Goal: Transaction & Acquisition: Purchase product/service

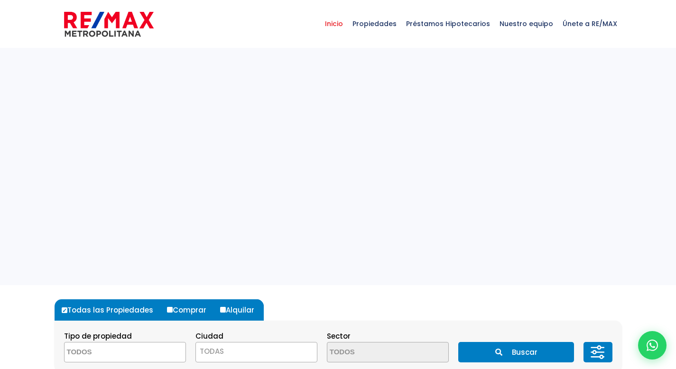
select select
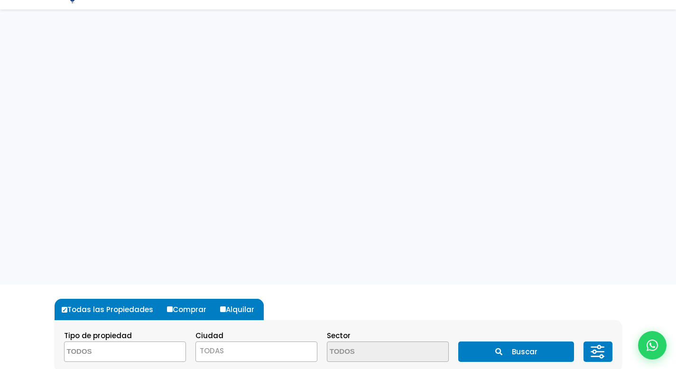
scroll to position [218, 0]
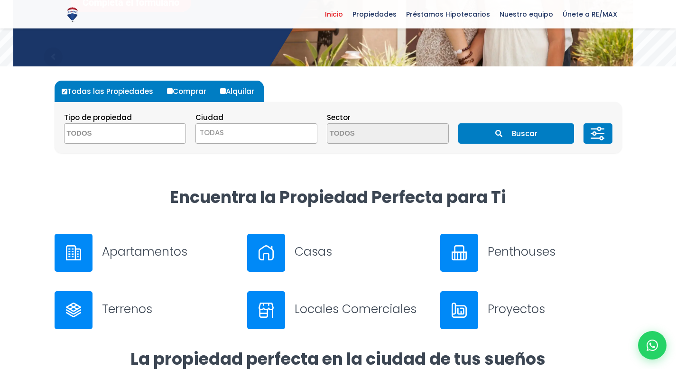
click at [169, 92] on input "Comprar" at bounding box center [170, 91] width 6 height 6
radio input "true"
click at [107, 135] on textarea "Search" at bounding box center [111, 134] width 92 height 20
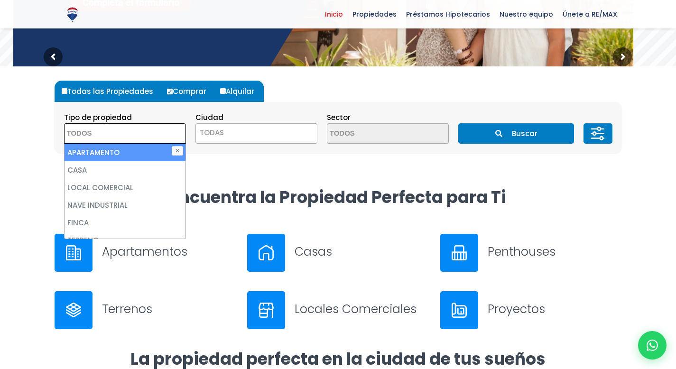
click at [102, 157] on li "APARTAMENTO" at bounding box center [125, 153] width 121 height 18
select select "apartment"
click at [97, 150] on li "APARTAMENTO" at bounding box center [125, 153] width 121 height 18
click at [97, 151] on li "APARTAMENTO" at bounding box center [125, 153] width 121 height 18
select select "apartment"
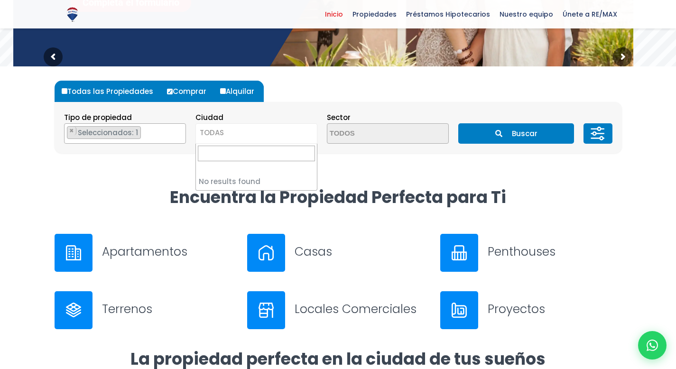
click at [252, 134] on span "TODAS" at bounding box center [256, 132] width 121 height 13
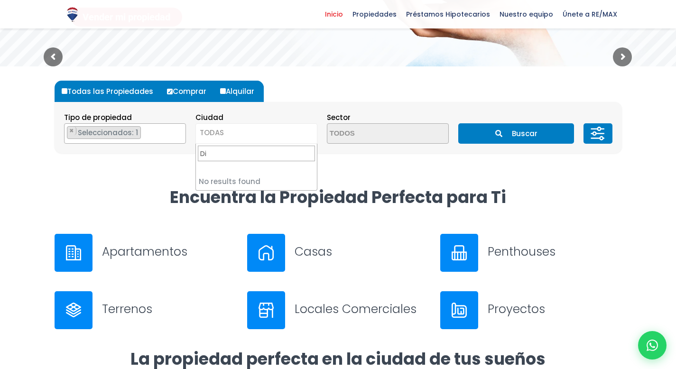
type input "D"
type input "Santo DOmingo"
click at [249, 155] on input "Santo DOmingo" at bounding box center [256, 154] width 117 height 16
drag, startPoint x: 279, startPoint y: 151, endPoint x: 144, endPoint y: 148, distance: 134.8
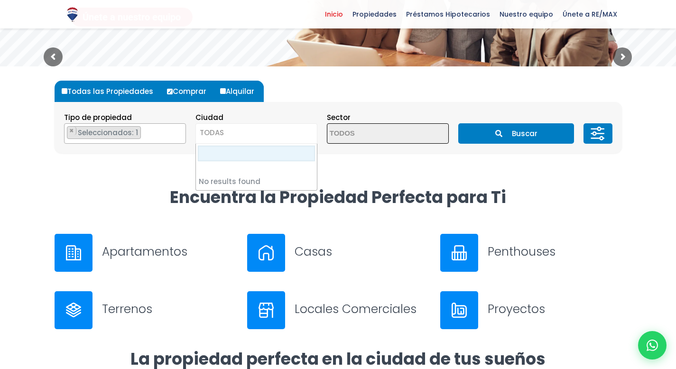
click at [212, 154] on input "Search" at bounding box center [256, 154] width 117 height 16
type input "Distrito"
click at [372, 174] on div "Todas las Propiedades Comprar Alquilar Tipo de propiedad APARTAMENTO CASA LOCAL…" at bounding box center [338, 126] width 579 height 120
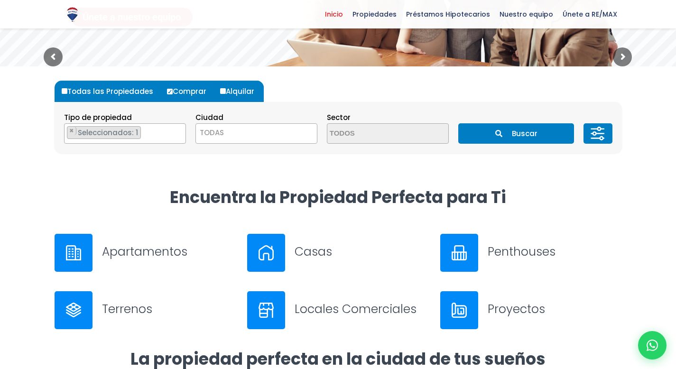
click at [263, 137] on span "TODAS" at bounding box center [256, 132] width 121 height 13
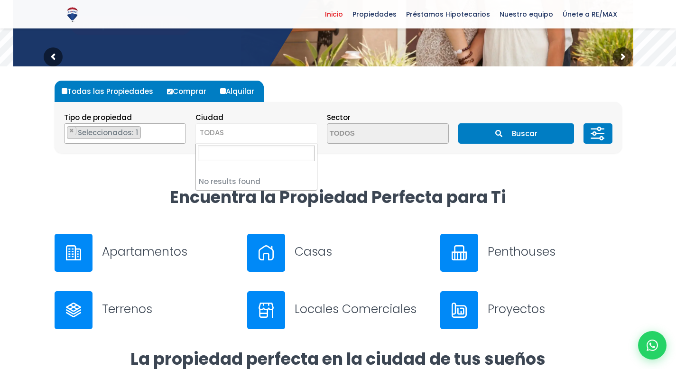
click at [374, 180] on div "Todas las Propiedades Comprar Alquilar Tipo de propiedad APARTAMENTO CASA LOCAL…" at bounding box center [338, 126] width 579 height 120
click at [83, 253] on div at bounding box center [74, 253] width 38 height 38
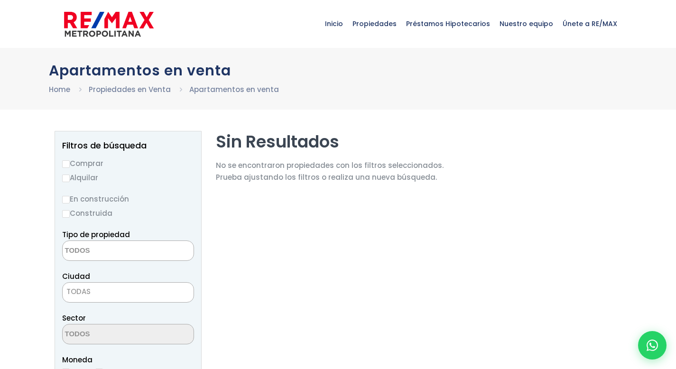
select select
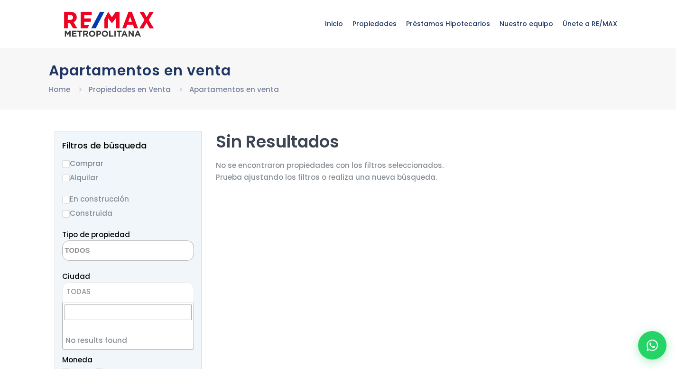
click at [80, 287] on span "TODAS" at bounding box center [78, 292] width 24 height 10
type input "D"
click at [66, 216] on input "Construida" at bounding box center [66, 214] width 8 height 8
radio input "true"
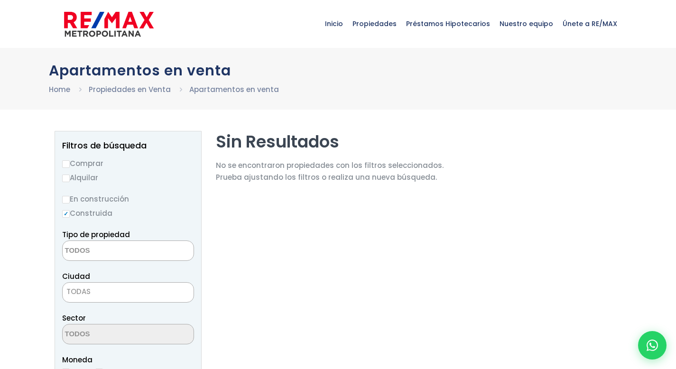
click at [67, 163] on input "Comprar" at bounding box center [66, 164] width 8 height 8
radio input "true"
click at [84, 250] on textarea "Search" at bounding box center [109, 251] width 92 height 20
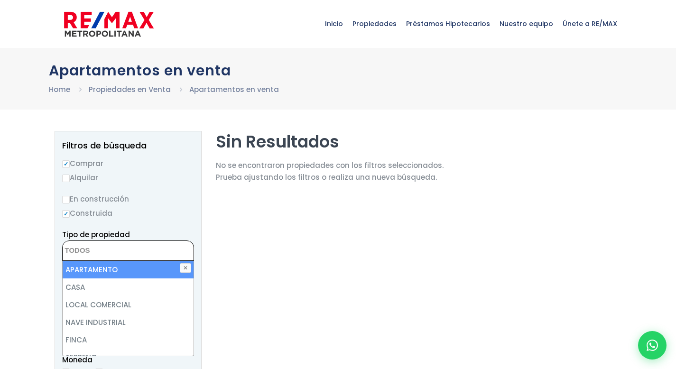
click at [93, 272] on li "APARTAMENTO" at bounding box center [128, 270] width 131 height 18
select select "apartment"
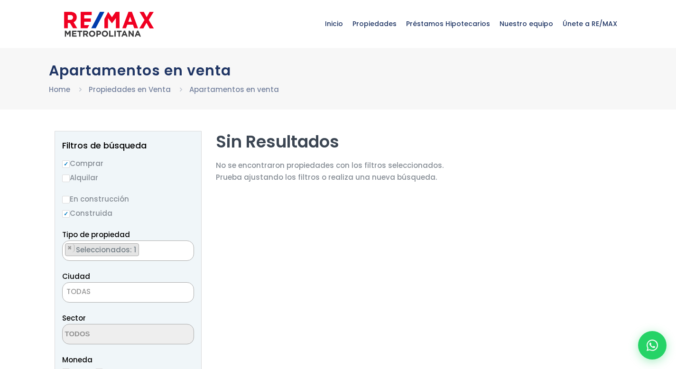
click at [83, 288] on span "TODAS" at bounding box center [78, 292] width 24 height 10
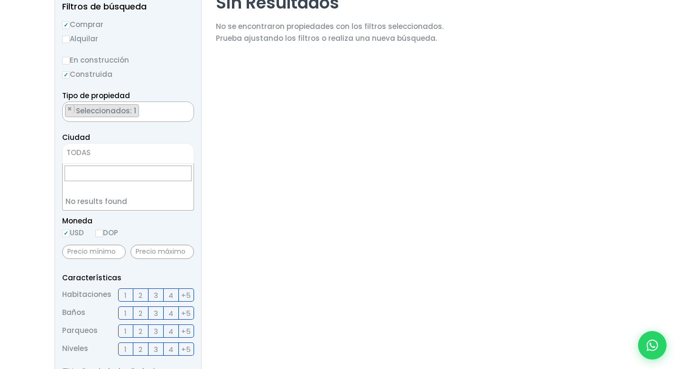
scroll to position [145, 0]
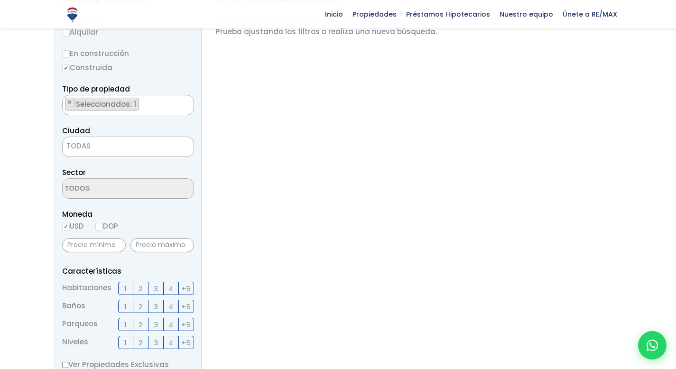
click at [124, 288] on span "1" at bounding box center [125, 289] width 2 height 12
click at [0, 0] on input "1" at bounding box center [0, 0] width 0 height 0
click at [142, 324] on span "2" at bounding box center [141, 325] width 4 height 12
click at [0, 0] on input "2" at bounding box center [0, 0] width 0 height 0
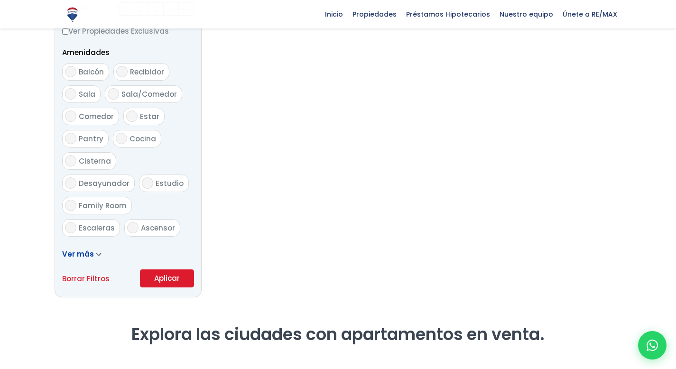
scroll to position [484, 0]
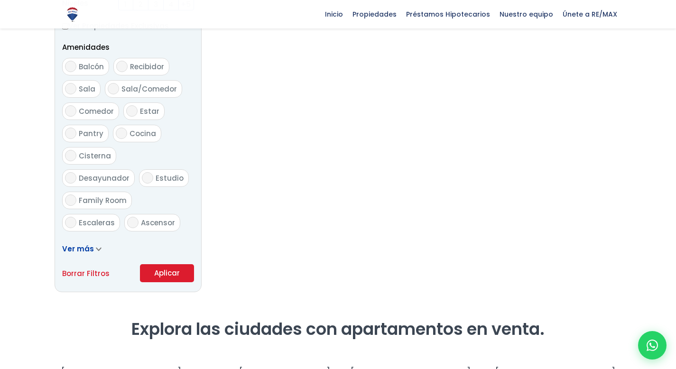
click at [168, 275] on button "Aplicar" at bounding box center [167, 273] width 54 height 18
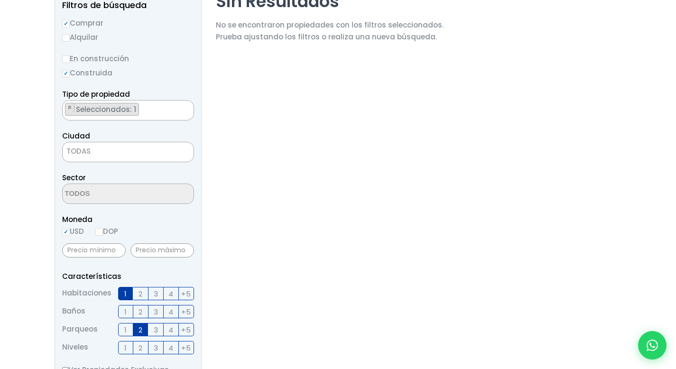
scroll to position [17, 0]
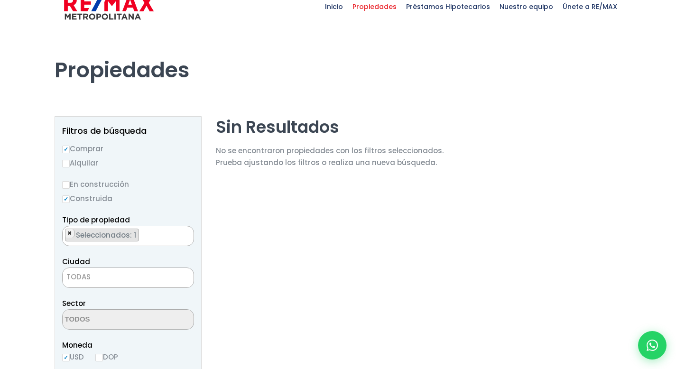
click at [71, 235] on span "×" at bounding box center [69, 233] width 5 height 9
select select
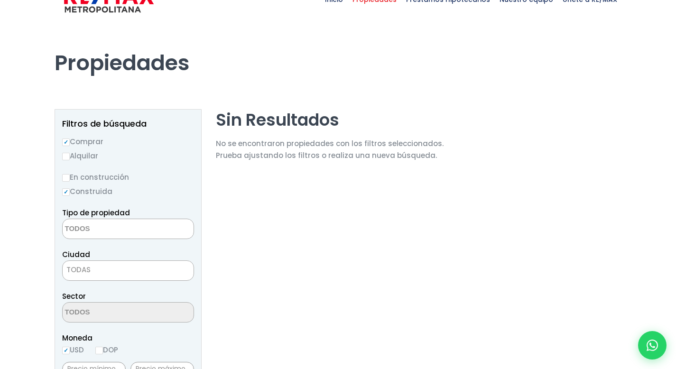
scroll to position [0, 0]
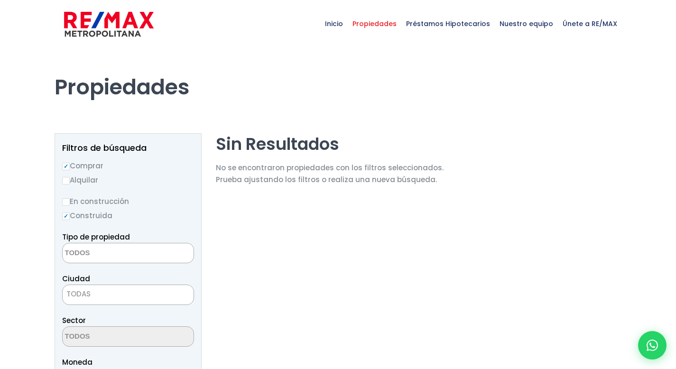
click at [89, 292] on span "TODAS" at bounding box center [78, 294] width 24 height 10
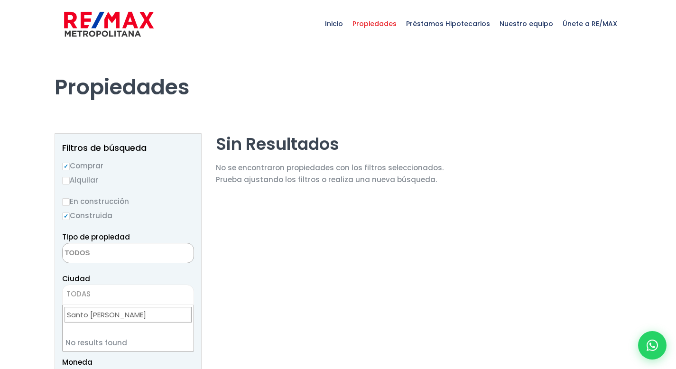
type input "Santo Domingo de Guzman"
click at [124, 317] on input "Santo Domingo de Guzman" at bounding box center [128, 315] width 127 height 16
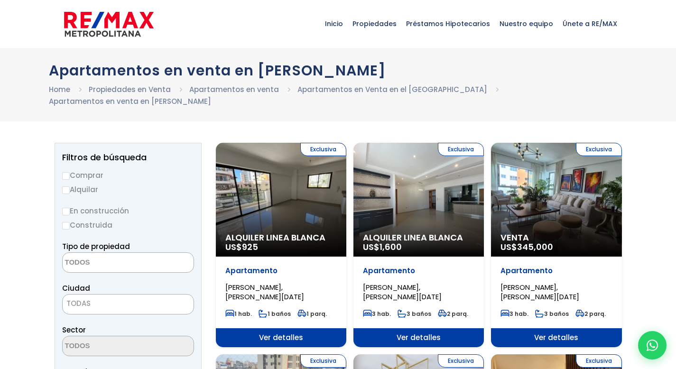
select select
click at [65, 175] on input "Comprar" at bounding box center [66, 176] width 8 height 8
radio input "true"
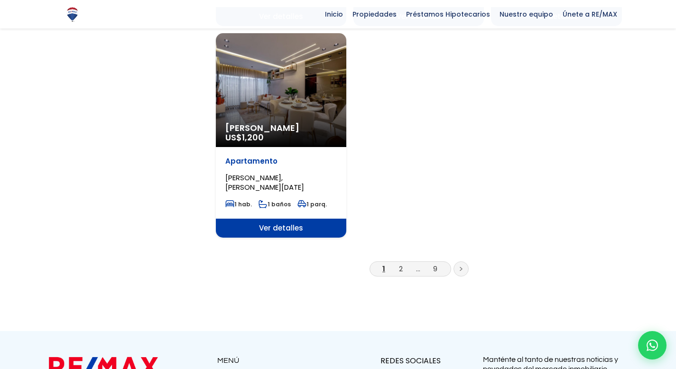
scroll to position [1189, 0]
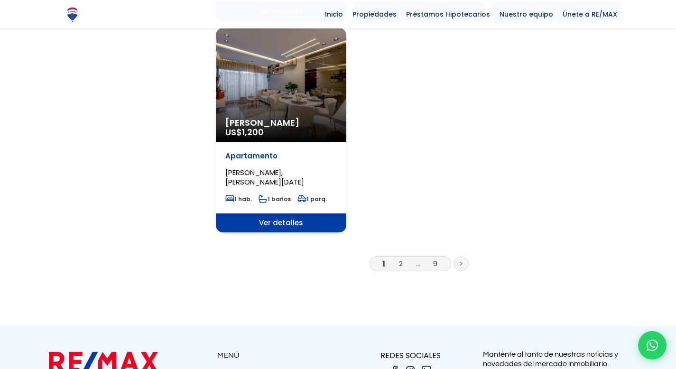
click at [461, 264] on icon at bounding box center [461, 263] width 3 height 5
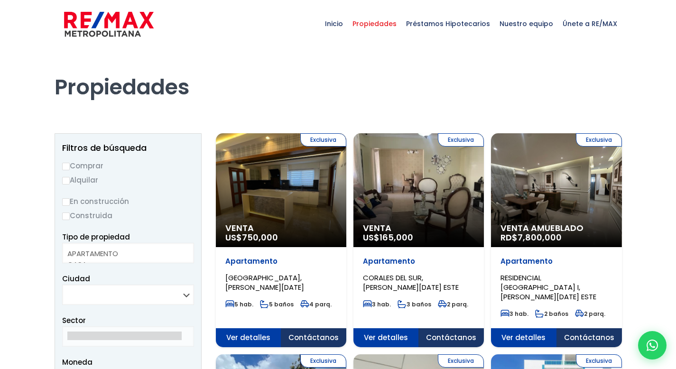
select select
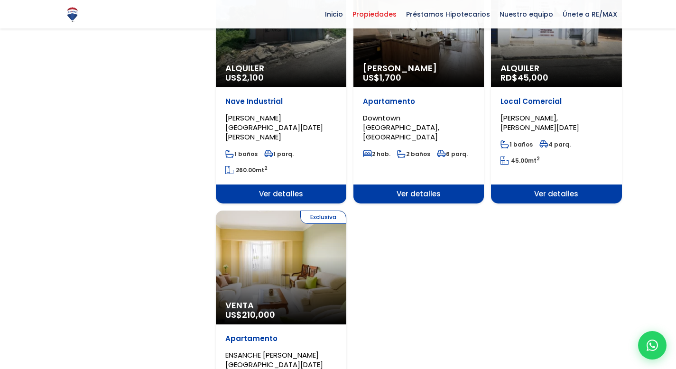
scroll to position [1151, 0]
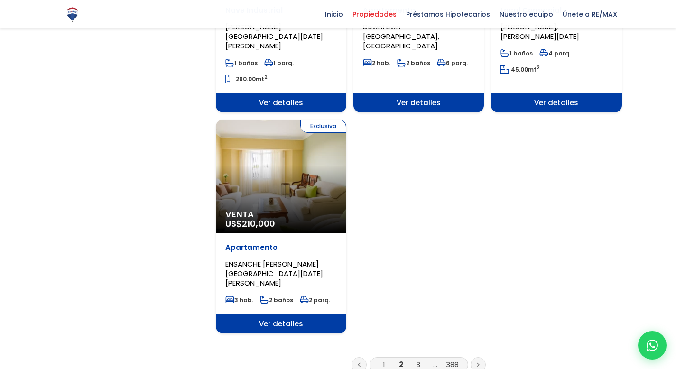
click at [362, 357] on link at bounding box center [359, 364] width 15 height 15
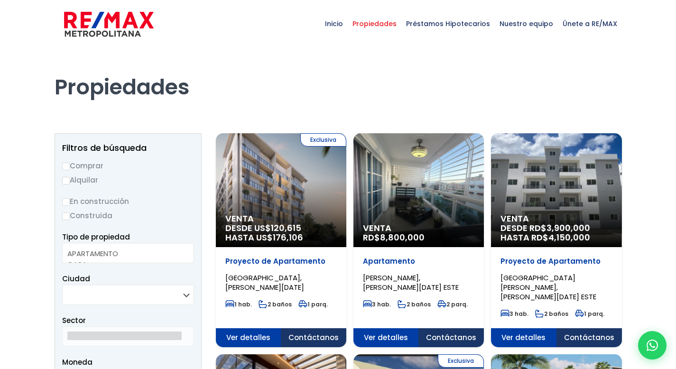
select select
